Goal: Task Accomplishment & Management: Complete application form

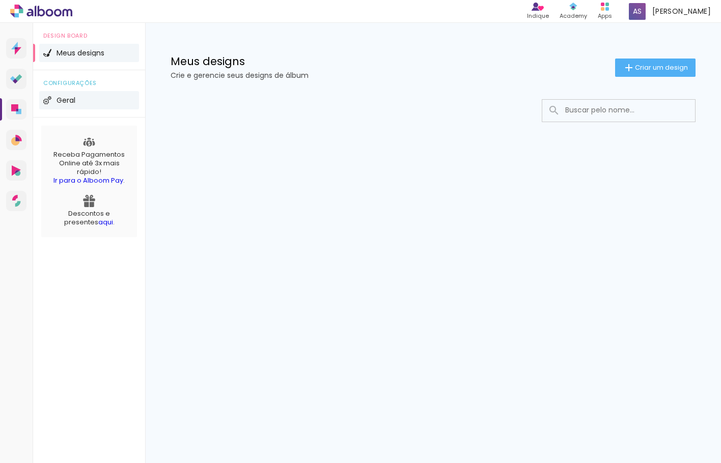
click at [64, 103] on span "Geral" at bounding box center [65, 100] width 19 height 7
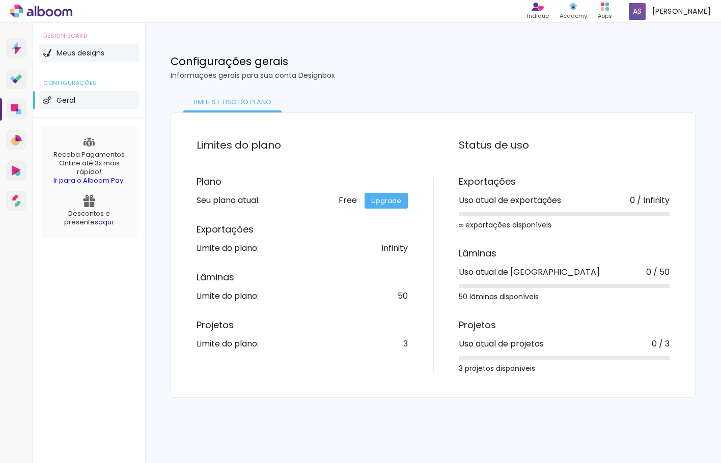
click at [67, 46] on li "Meus designs" at bounding box center [89, 53] width 100 height 18
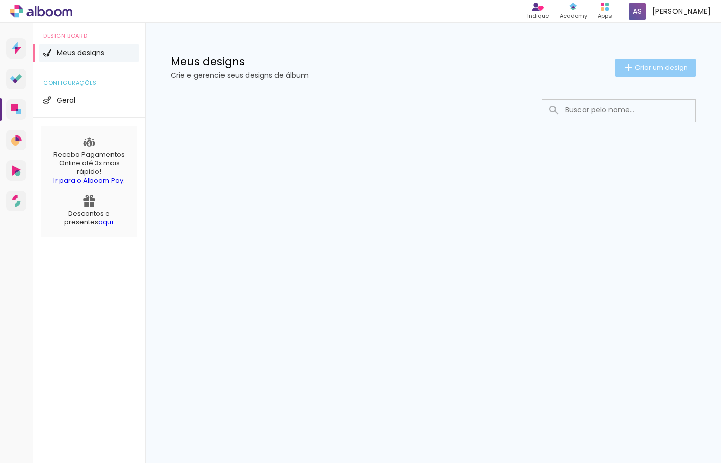
click at [631, 71] on iron-icon at bounding box center [628, 68] width 12 height 12
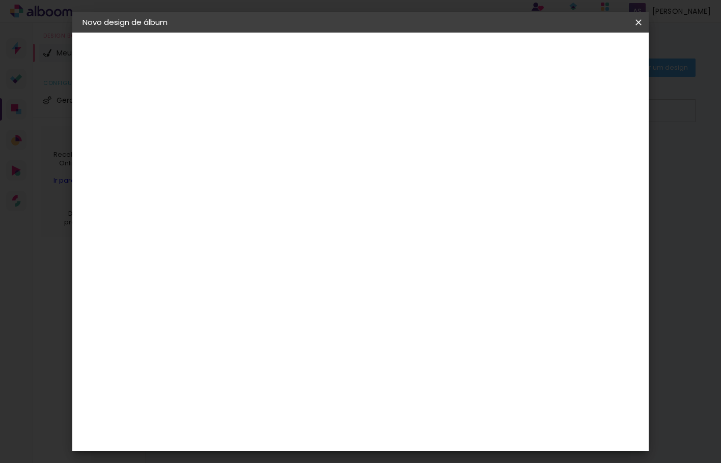
click at [249, 145] on div at bounding box center [249, 145] width 0 height 1
type input "teste"
type paper-input "teste"
click at [0, 0] on slot "Avançar" at bounding box center [0, 0] width 0 height 0
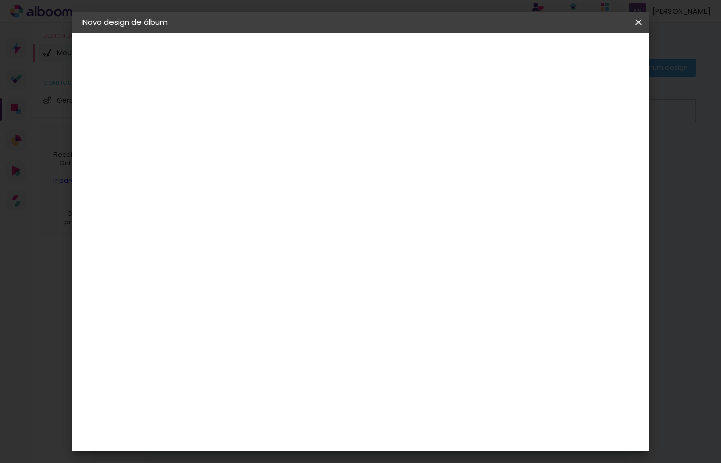
click at [0, 0] on iron-icon at bounding box center [0, 0] width 0 height 0
click at [0, 0] on paper-icon-button at bounding box center [0, 0] width 0 height 0
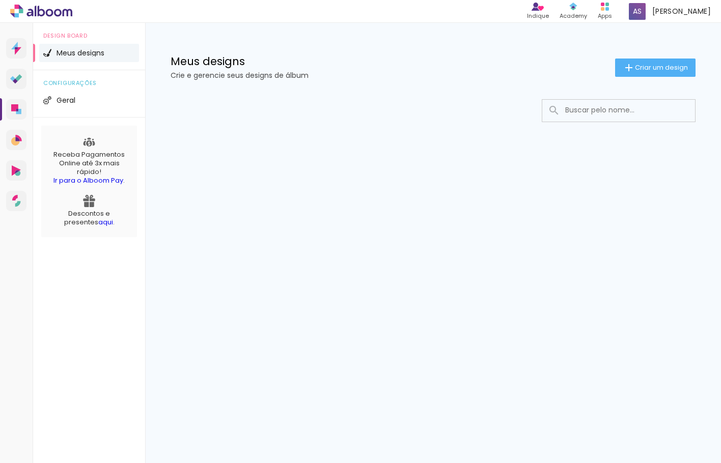
drag, startPoint x: 302, startPoint y: 114, endPoint x: 357, endPoint y: 113, distance: 54.5
click at [305, 115] on div at bounding box center [432, 110] width 525 height 23
click at [18, 143] on icon at bounding box center [15, 141] width 9 height 9
click at [608, 12] on div "Apps" at bounding box center [604, 16] width 14 height 9
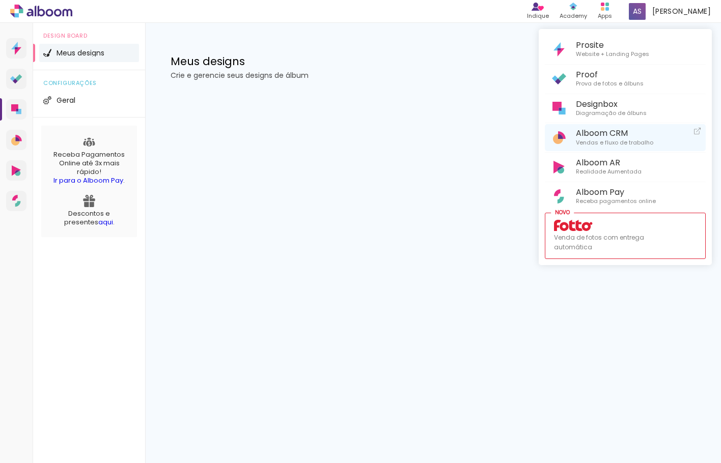
click at [635, 133] on span "Alboom CRM" at bounding box center [613, 133] width 77 height 10
click at [710, 14] on div at bounding box center [360, 231] width 721 height 463
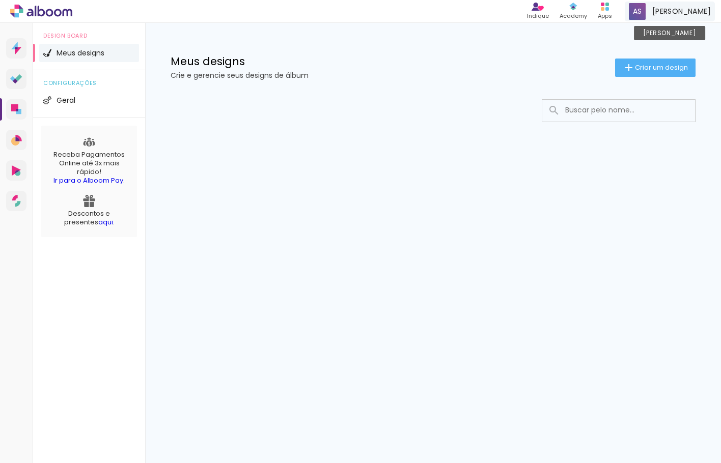
click at [678, 16] on span "[PERSON_NAME]" at bounding box center [681, 11] width 59 height 11
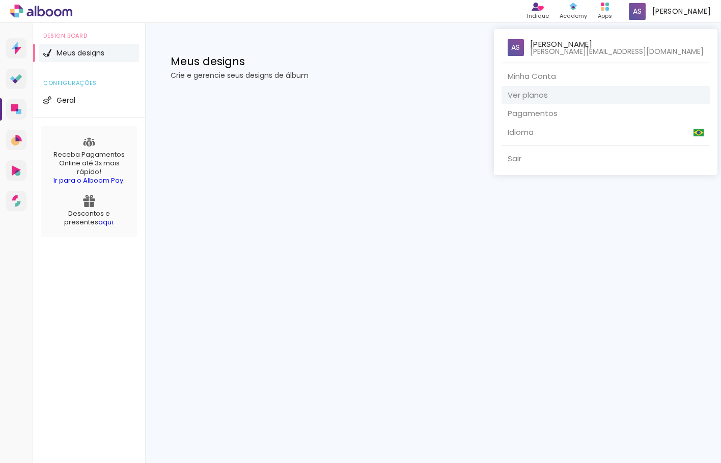
click at [631, 93] on link "Ver planos" at bounding box center [605, 95] width 208 height 19
